Goal: Task Accomplishment & Management: Manage account settings

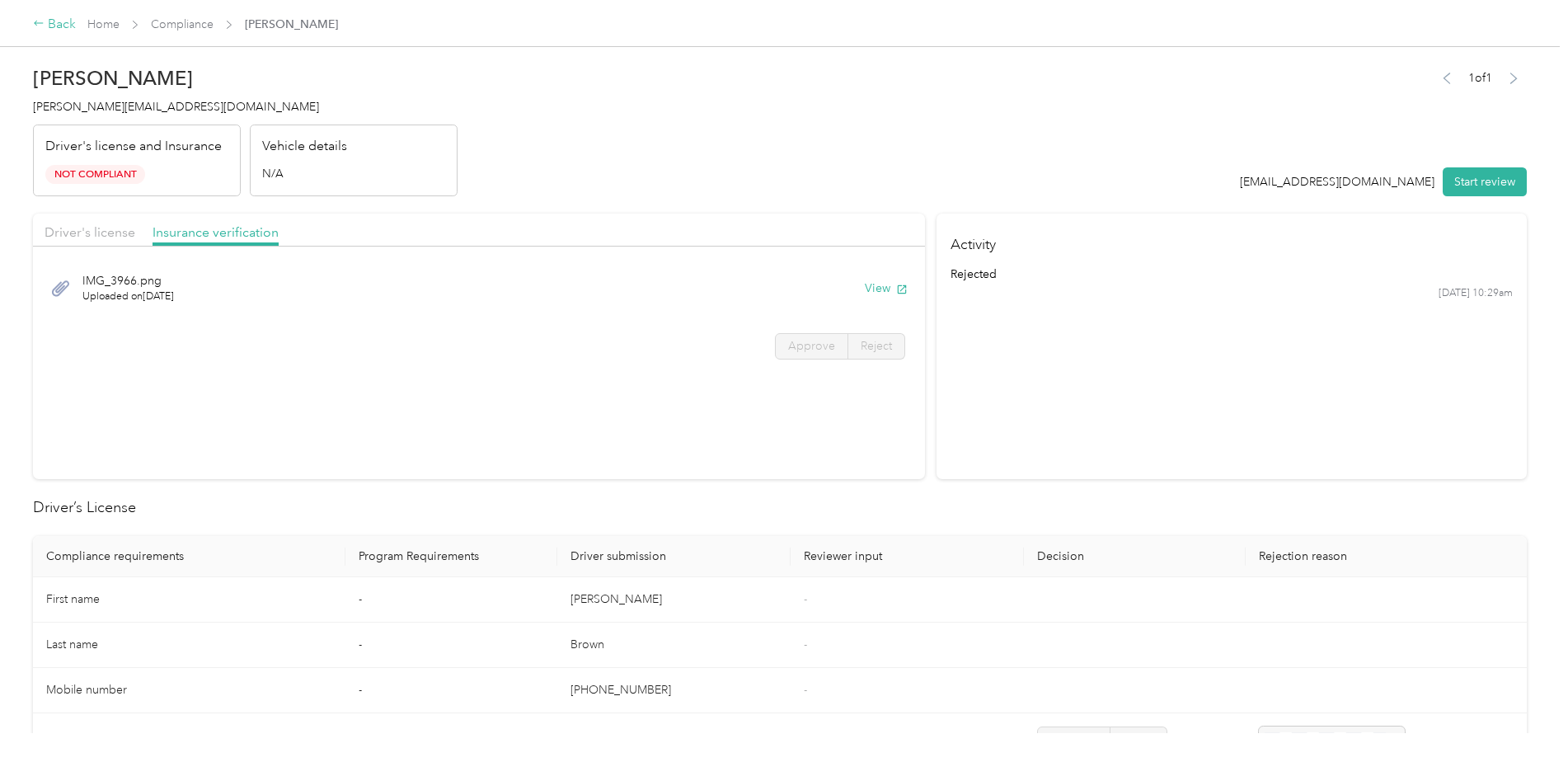
click at [66, 22] on div "Back" at bounding box center [54, 25] width 43 height 20
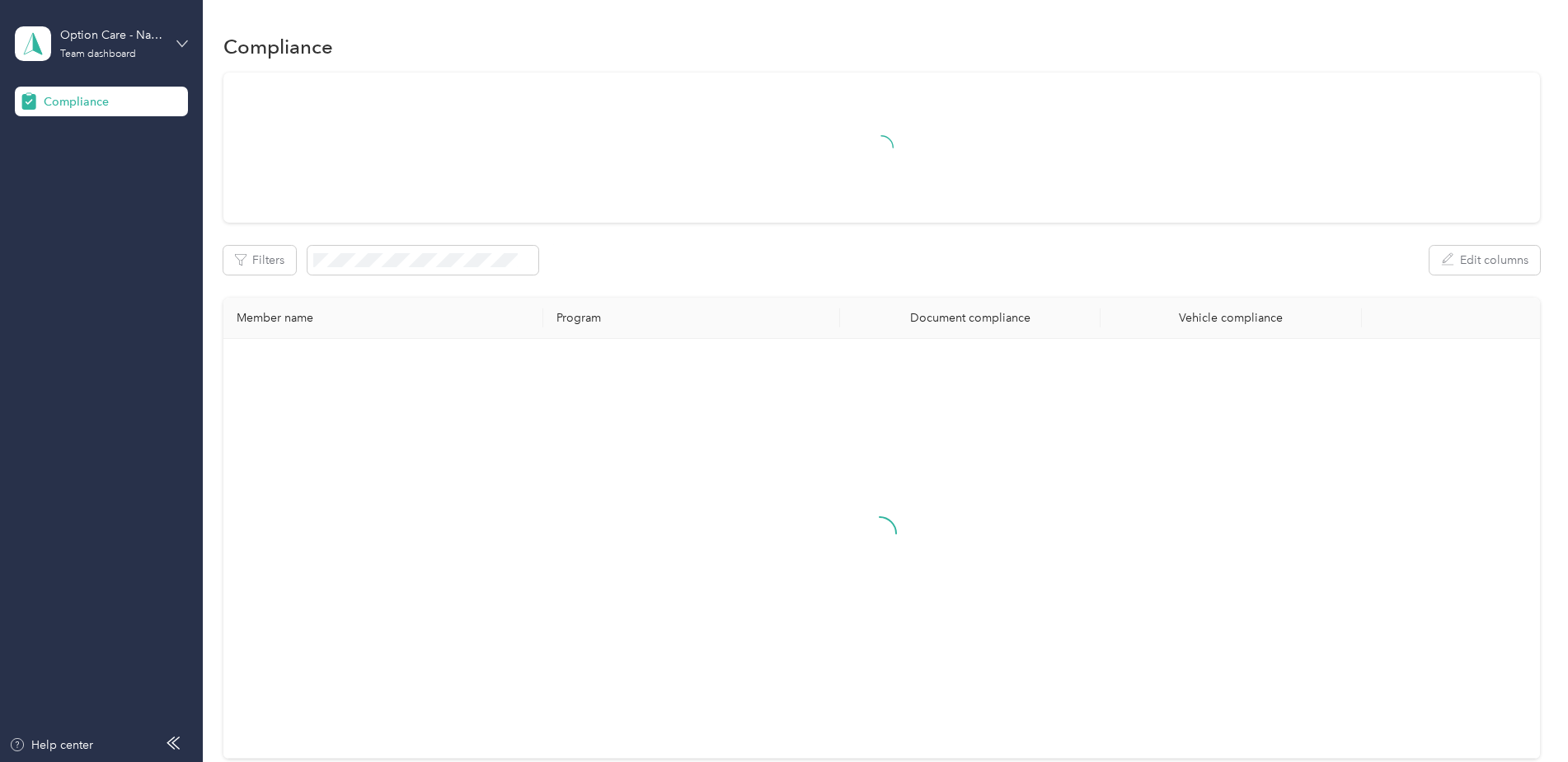
click at [188, 43] on icon at bounding box center [183, 43] width 12 height 12
click at [120, 172] on div "Log out" at bounding box center [188, 173] width 324 height 29
